Goal: Task Accomplishment & Management: Use online tool/utility

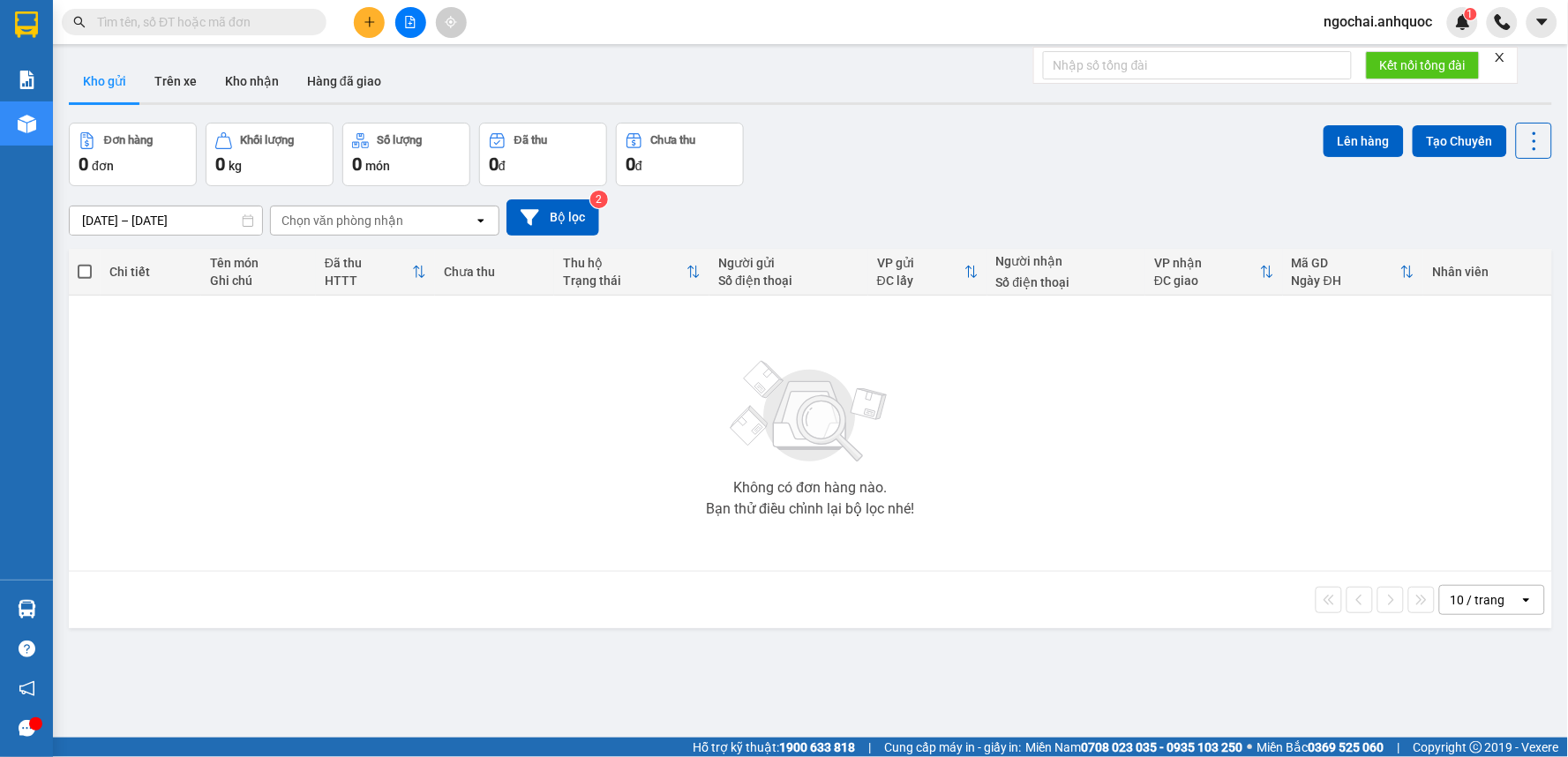
click at [359, 24] on button at bounding box center [370, 22] width 31 height 31
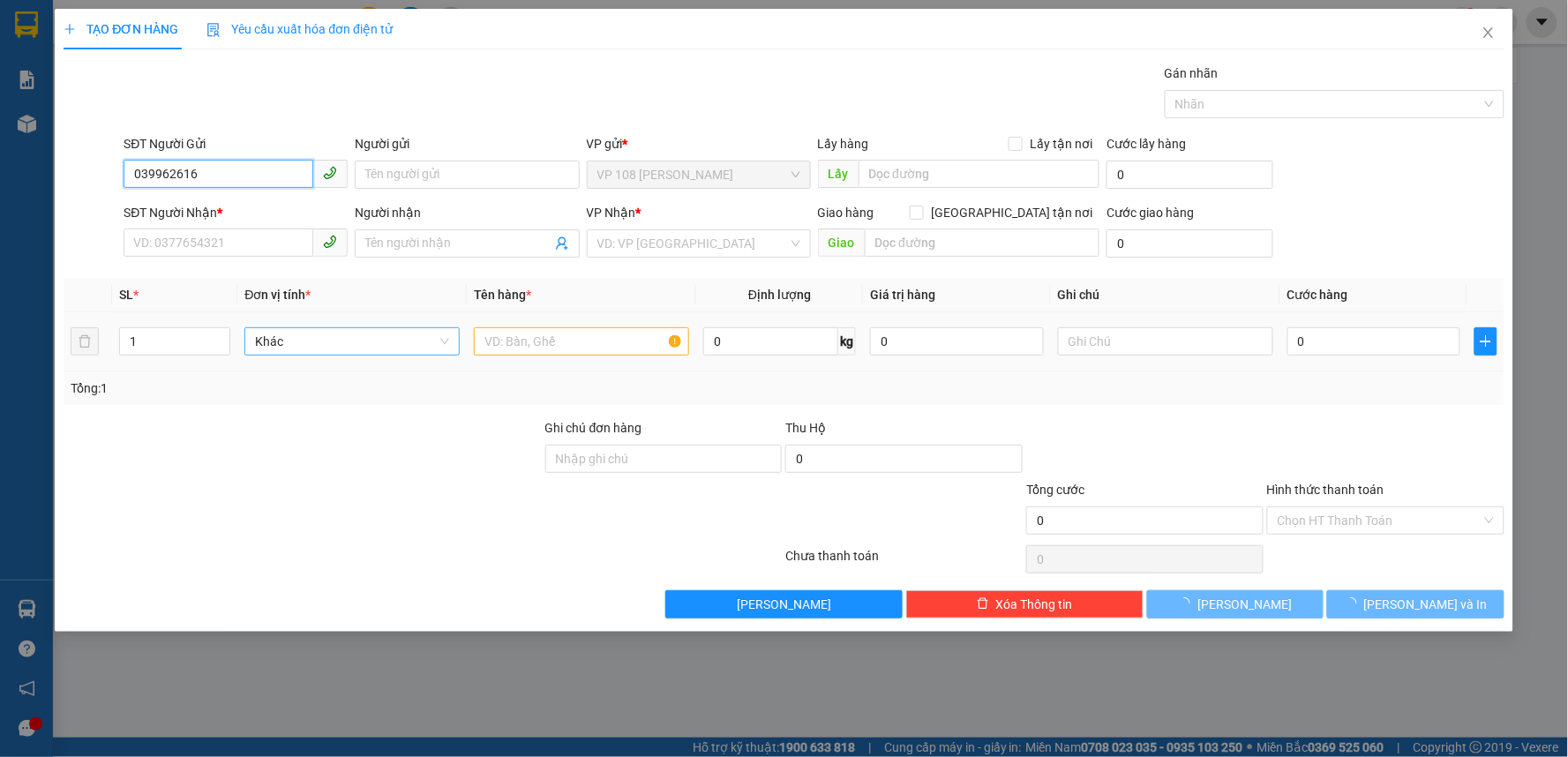
type input "0399626165"
click at [247, 208] on div "0399626165 - CHỊ [PERSON_NAME]" at bounding box center [236, 210] width 203 height 20
type input "CHỊ [PERSON_NAME]"
type input "0352480205"
type input "ANH TRỌNG"
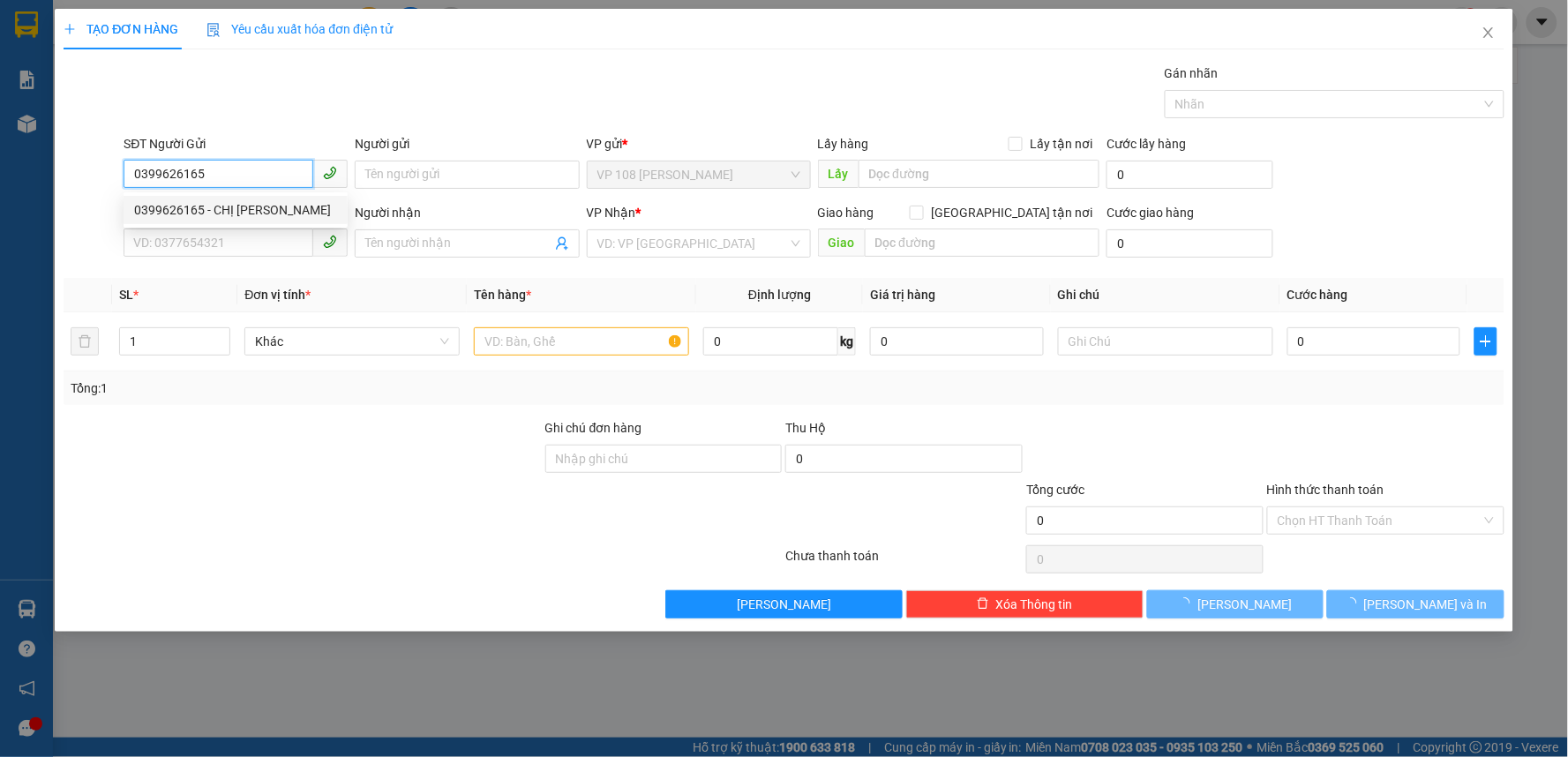
type input "VPNVT"
type input "TM 28/8 THỦY"
type input "30.000"
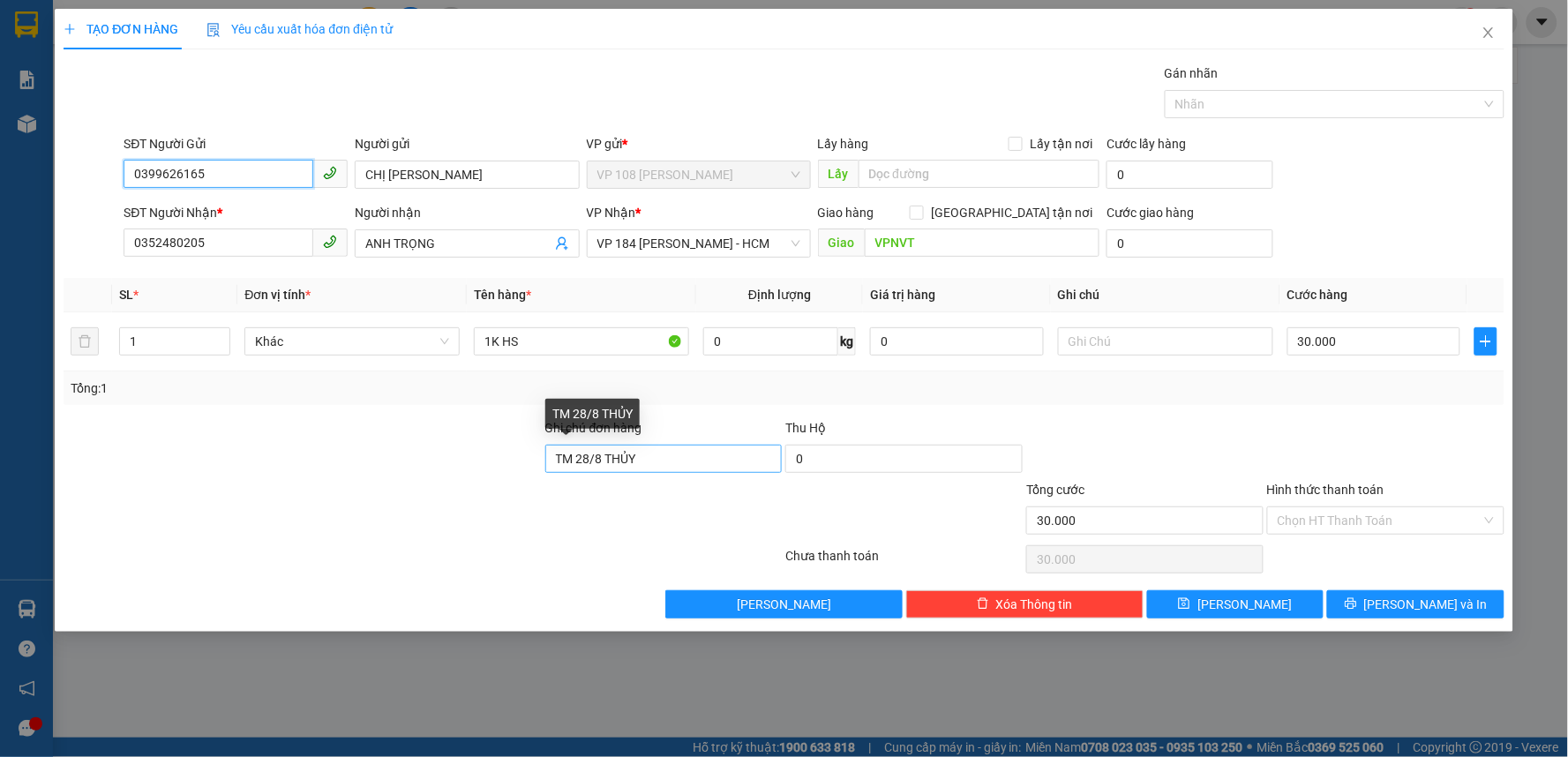
type input "0399626165"
click at [678, 468] on input "TM 28/8 THỦY" at bounding box center [664, 459] width 238 height 28
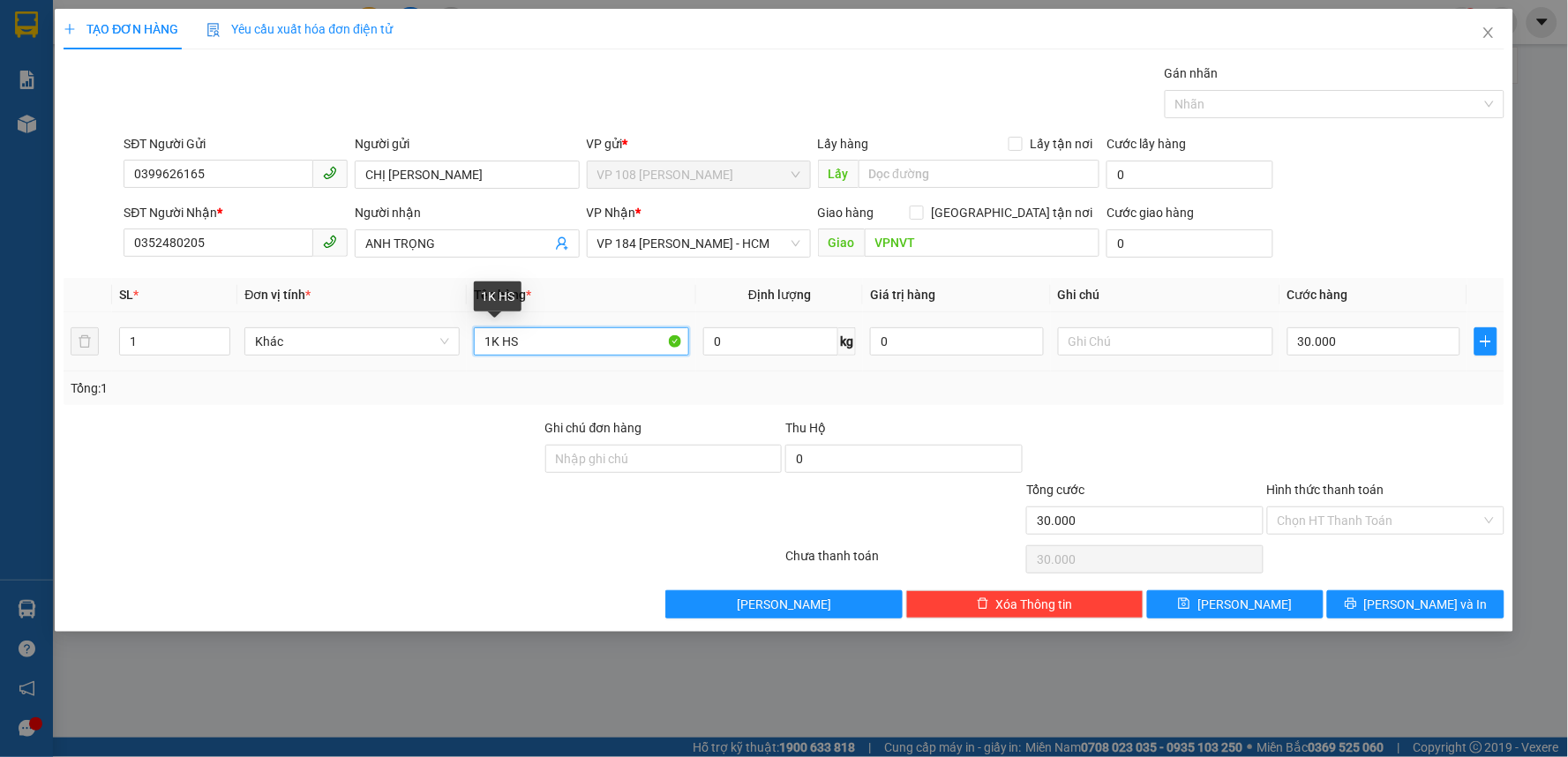
click at [558, 345] on input "1K HS" at bounding box center [582, 341] width 215 height 28
click at [497, 340] on input "1K HS NÚT" at bounding box center [582, 341] width 215 height 28
type input "1 HS NÚT"
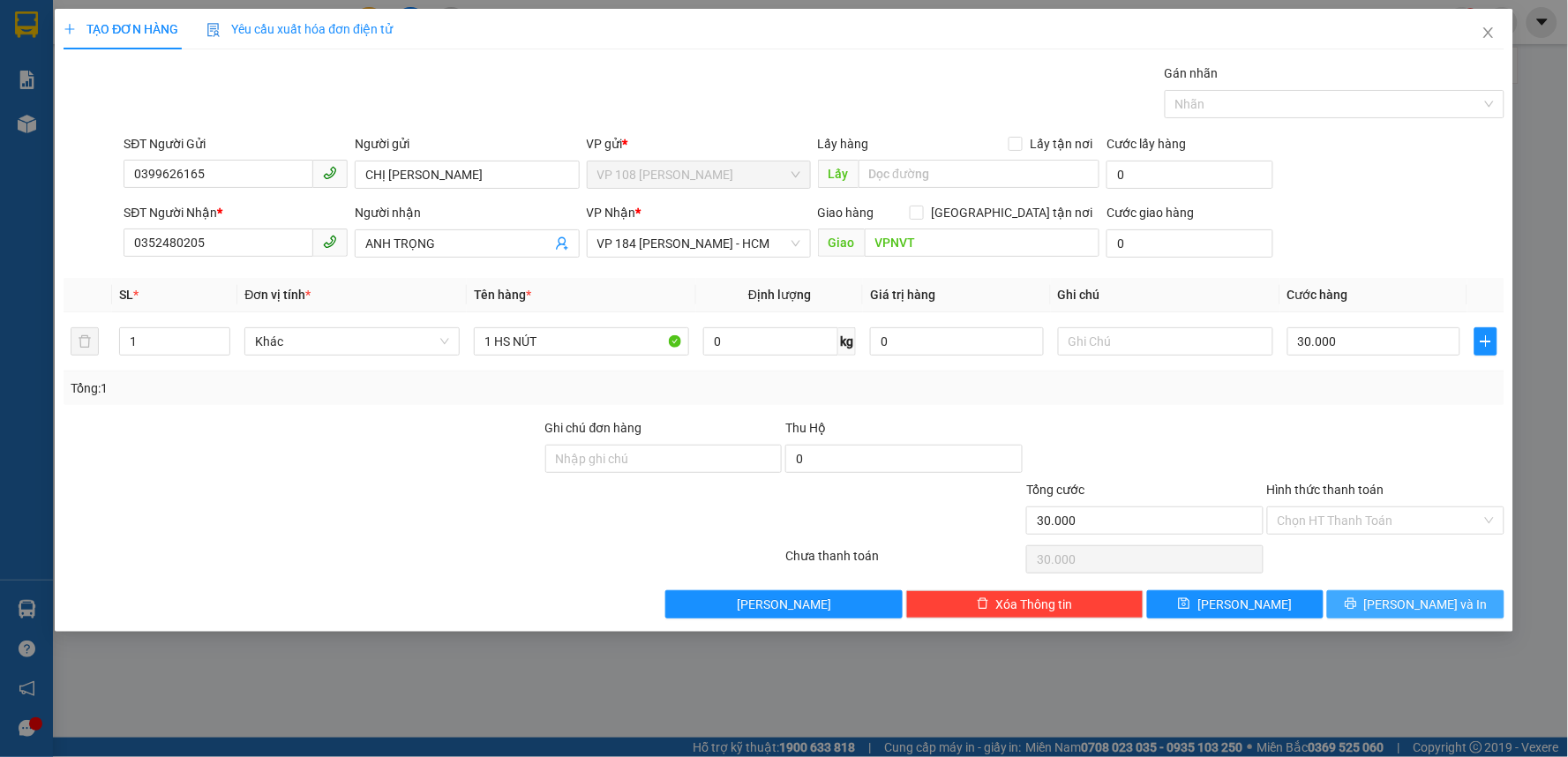
click at [1437, 599] on span "[PERSON_NAME] và In" at bounding box center [1426, 604] width 123 height 20
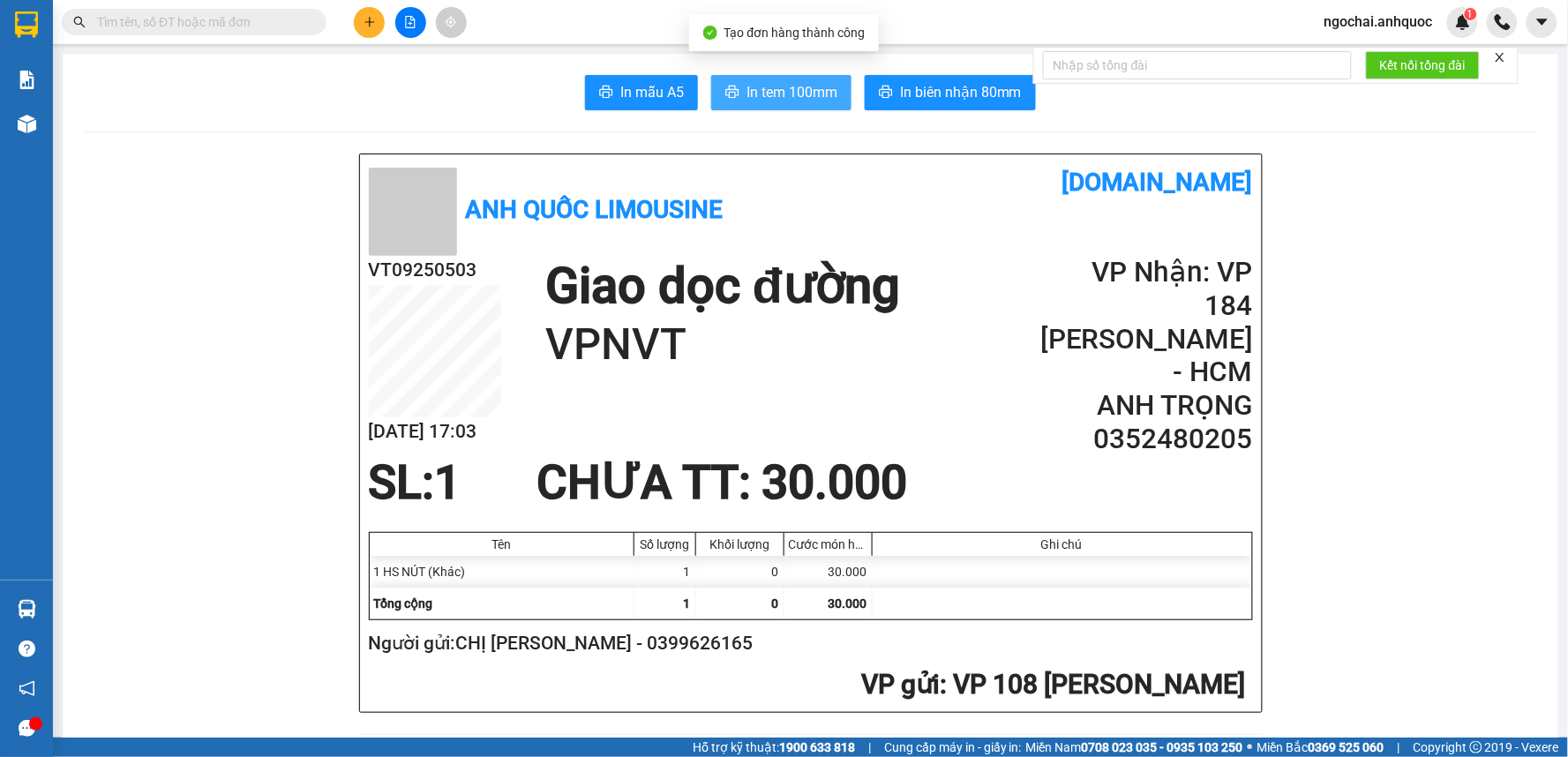
click at [805, 94] on span "In tem 100mm" at bounding box center [791, 92] width 91 height 22
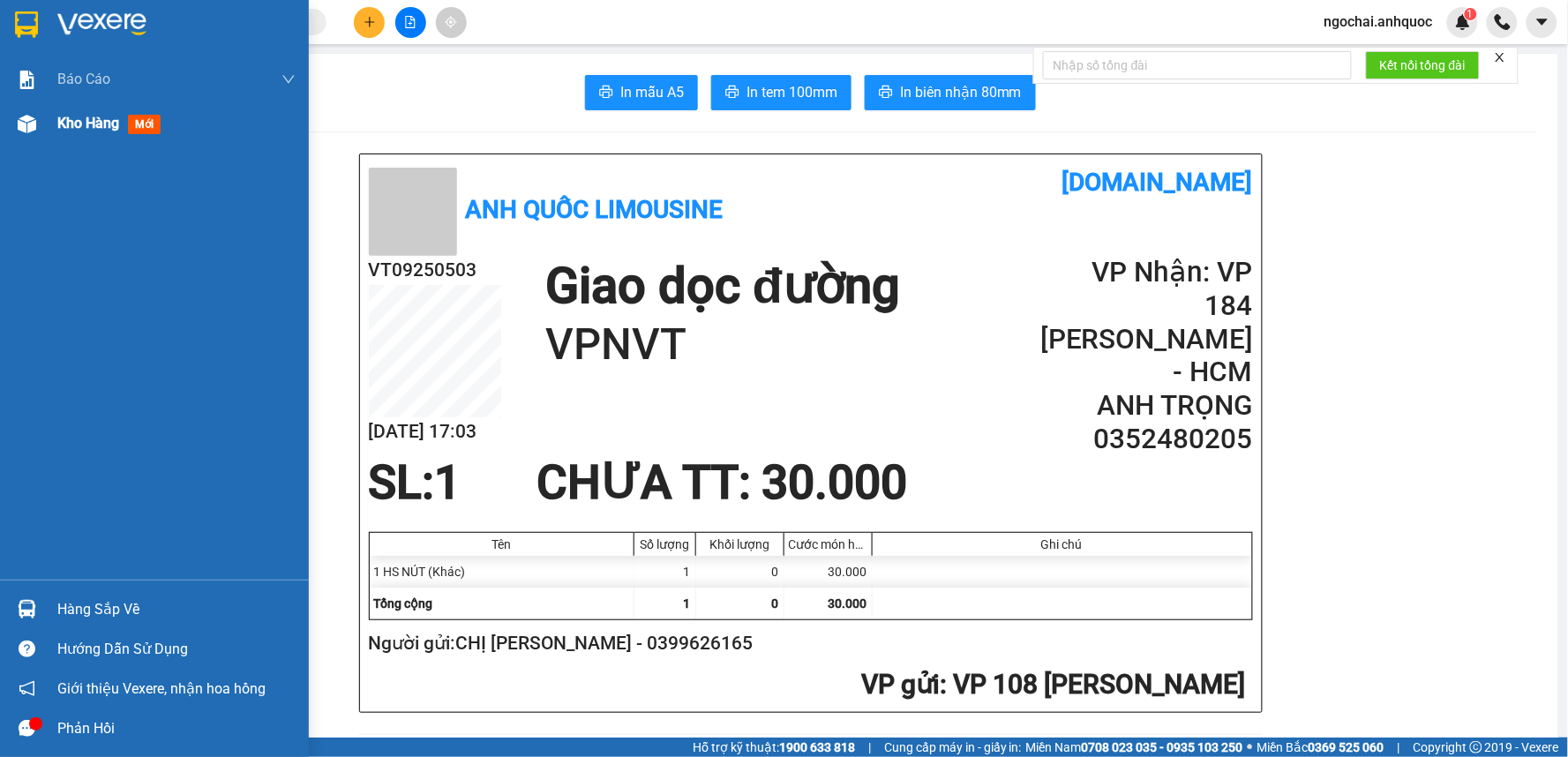
click at [76, 128] on span "Kho hàng" at bounding box center [88, 122] width 62 height 17
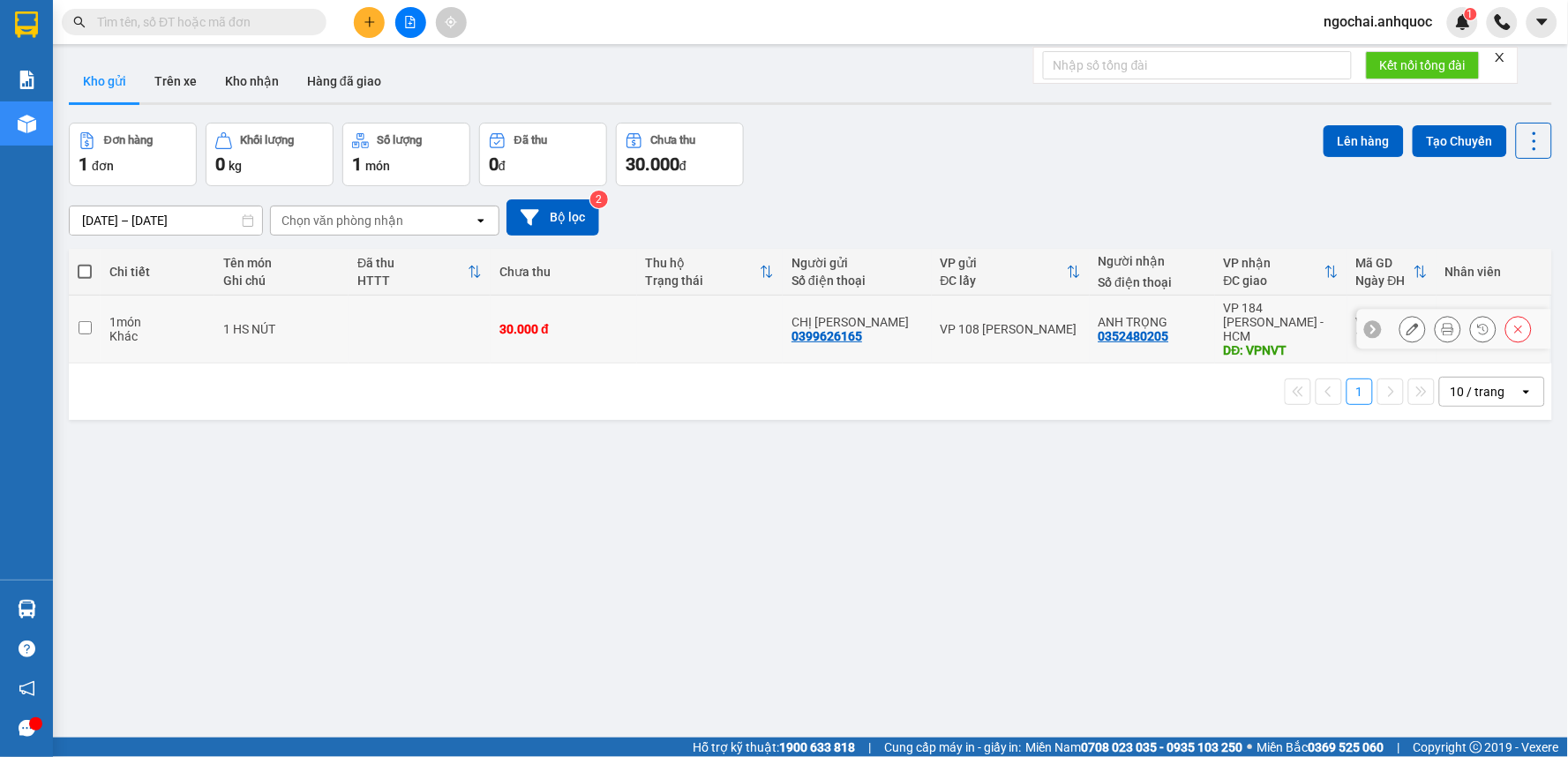
click at [86, 321] on input "checkbox" at bounding box center [85, 328] width 14 height 14
checkbox input "true"
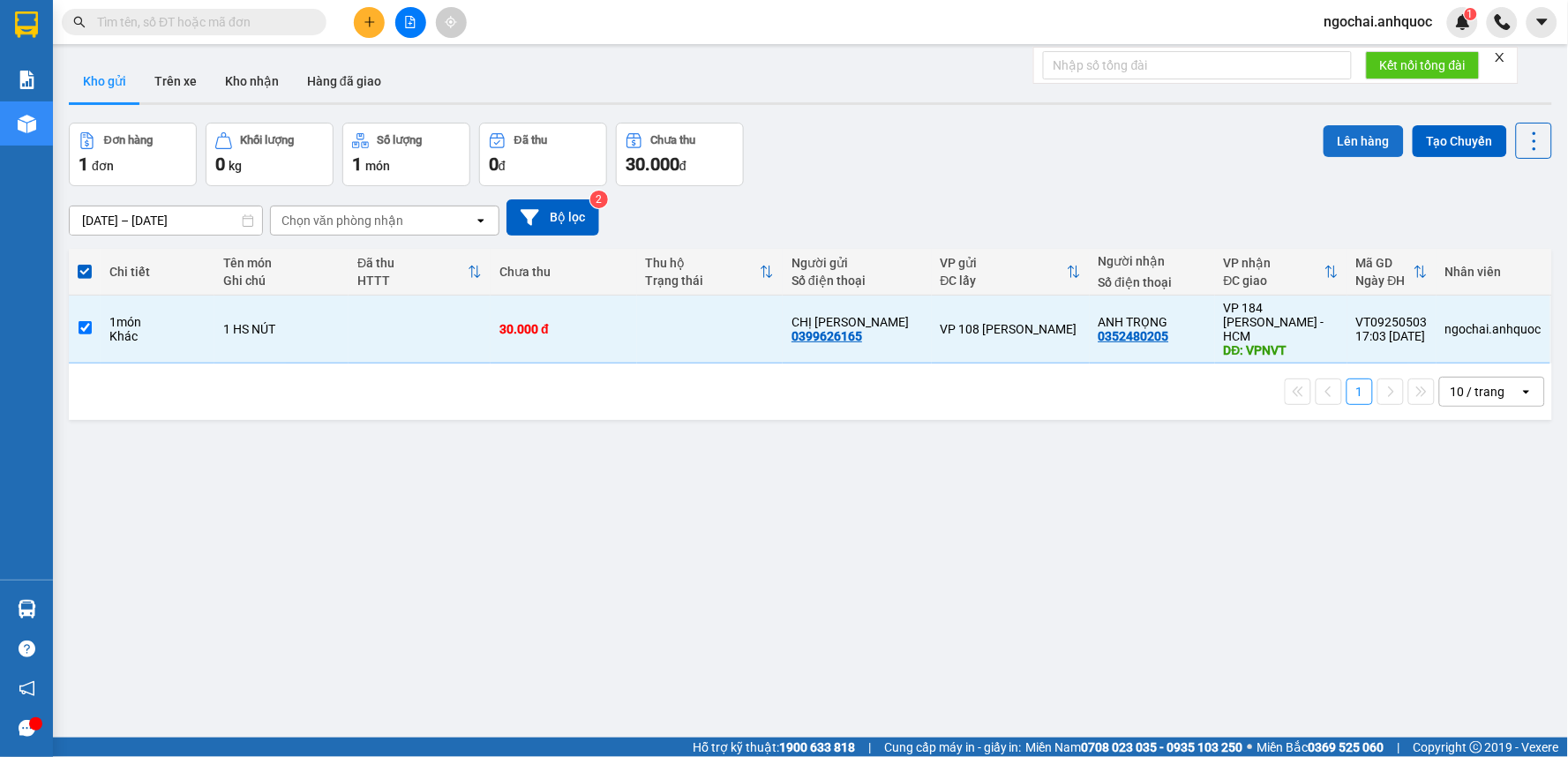
click at [1362, 146] on button "Lên hàng" at bounding box center [1365, 141] width 80 height 31
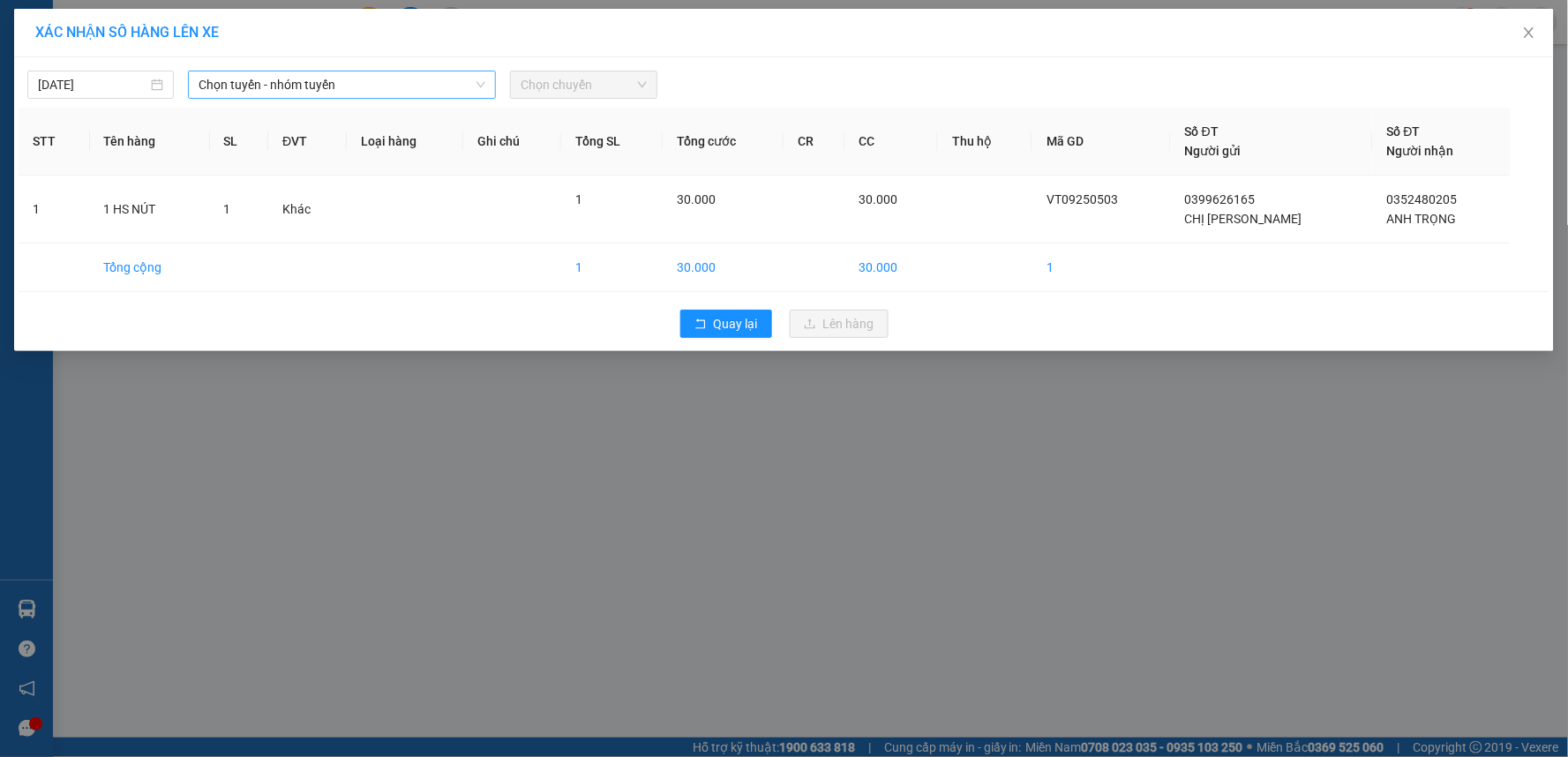
click at [363, 79] on span "Chọn tuyến - nhóm tuyến" at bounding box center [341, 84] width 287 height 26
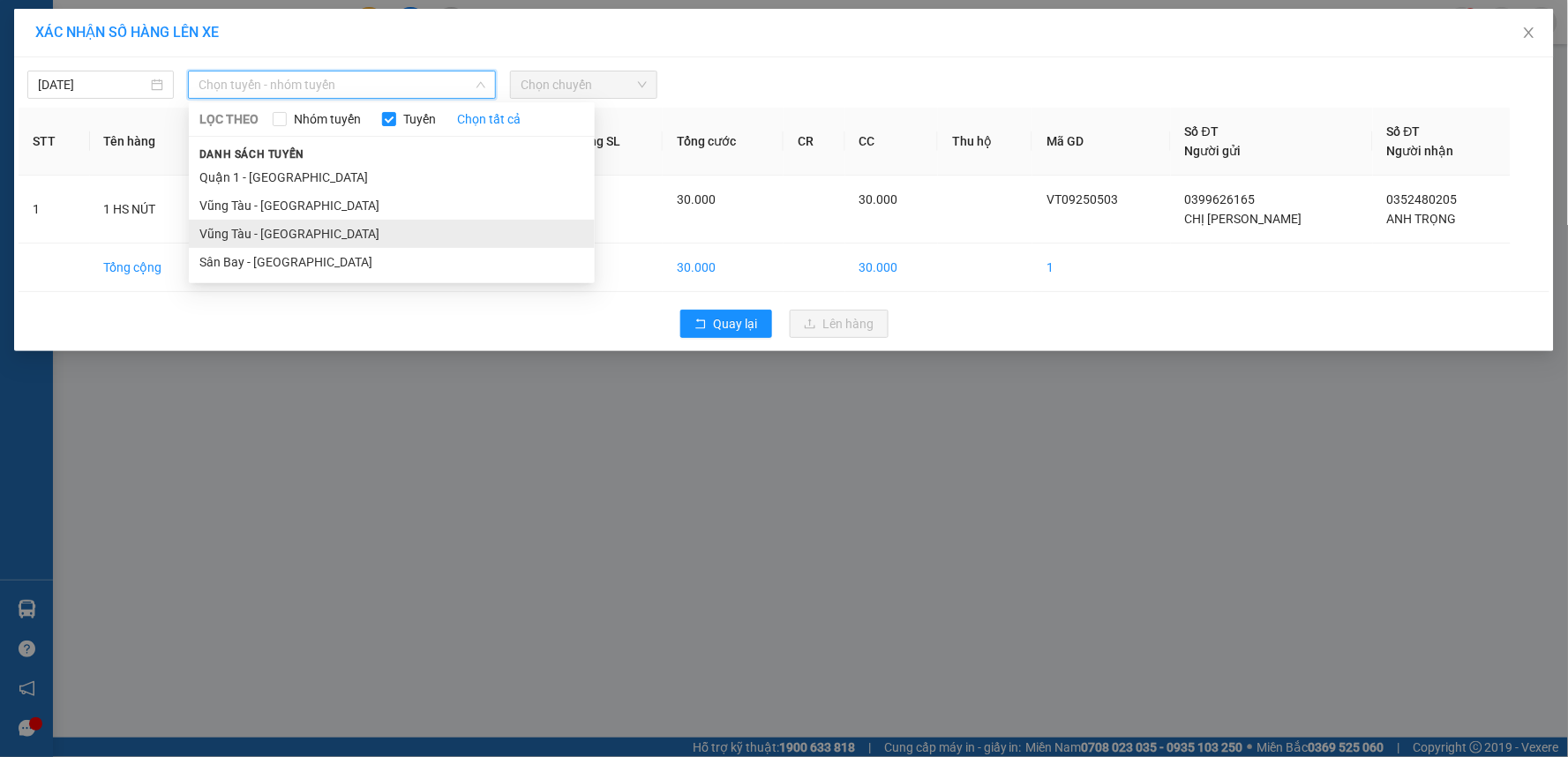
click at [341, 244] on li "Vũng Tàu - [GEOGRAPHIC_DATA]" at bounding box center [391, 234] width 406 height 28
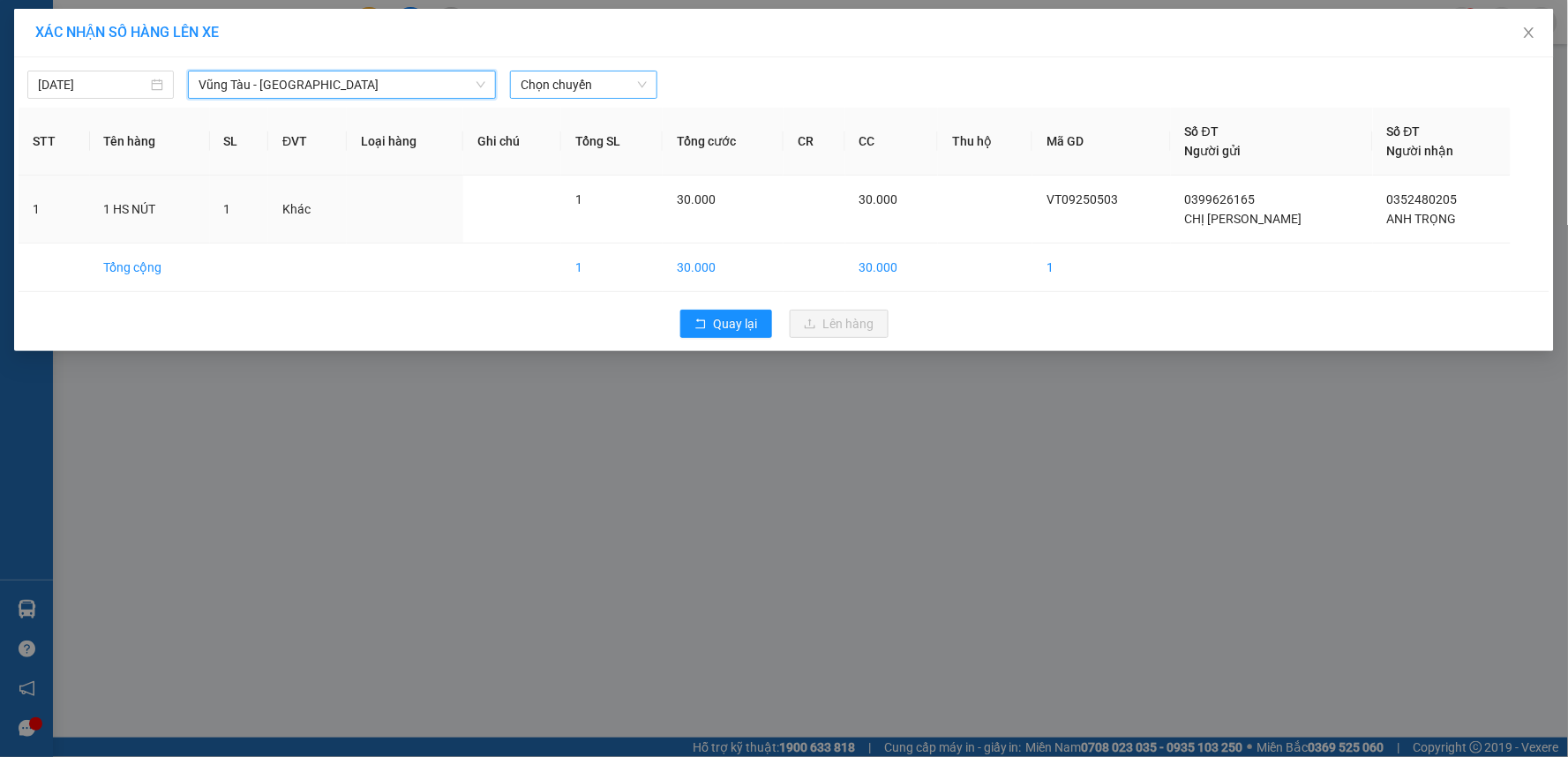
click at [590, 88] on span "Chọn chuyến" at bounding box center [583, 84] width 125 height 26
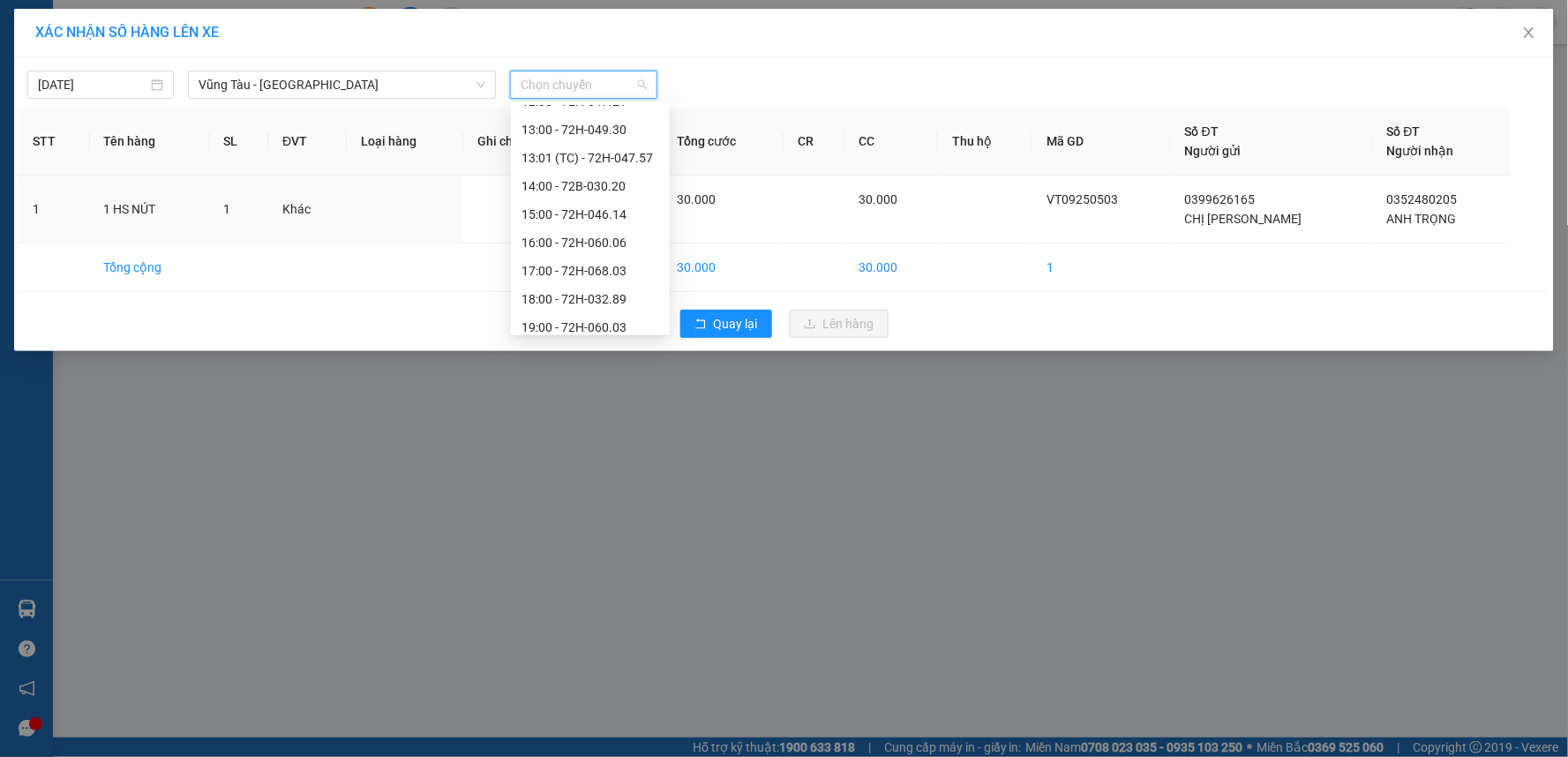
scroll to position [509, 0]
click at [602, 291] on div "18:00 - 72H-032.89" at bounding box center [590, 289] width 138 height 20
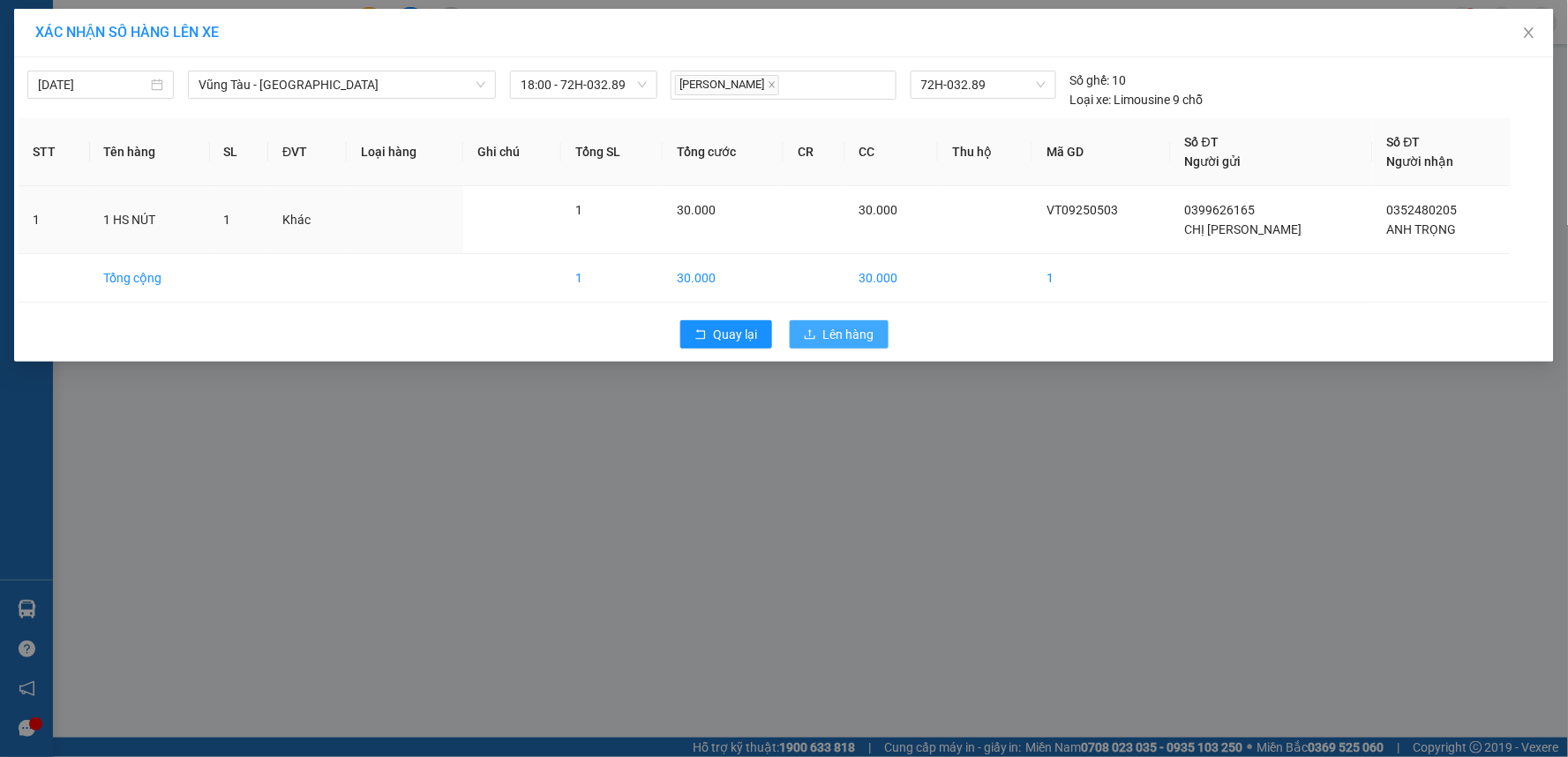
click at [832, 330] on span "Lên hàng" at bounding box center [849, 334] width 51 height 20
